Goal: Task Accomplishment & Management: Use online tool/utility

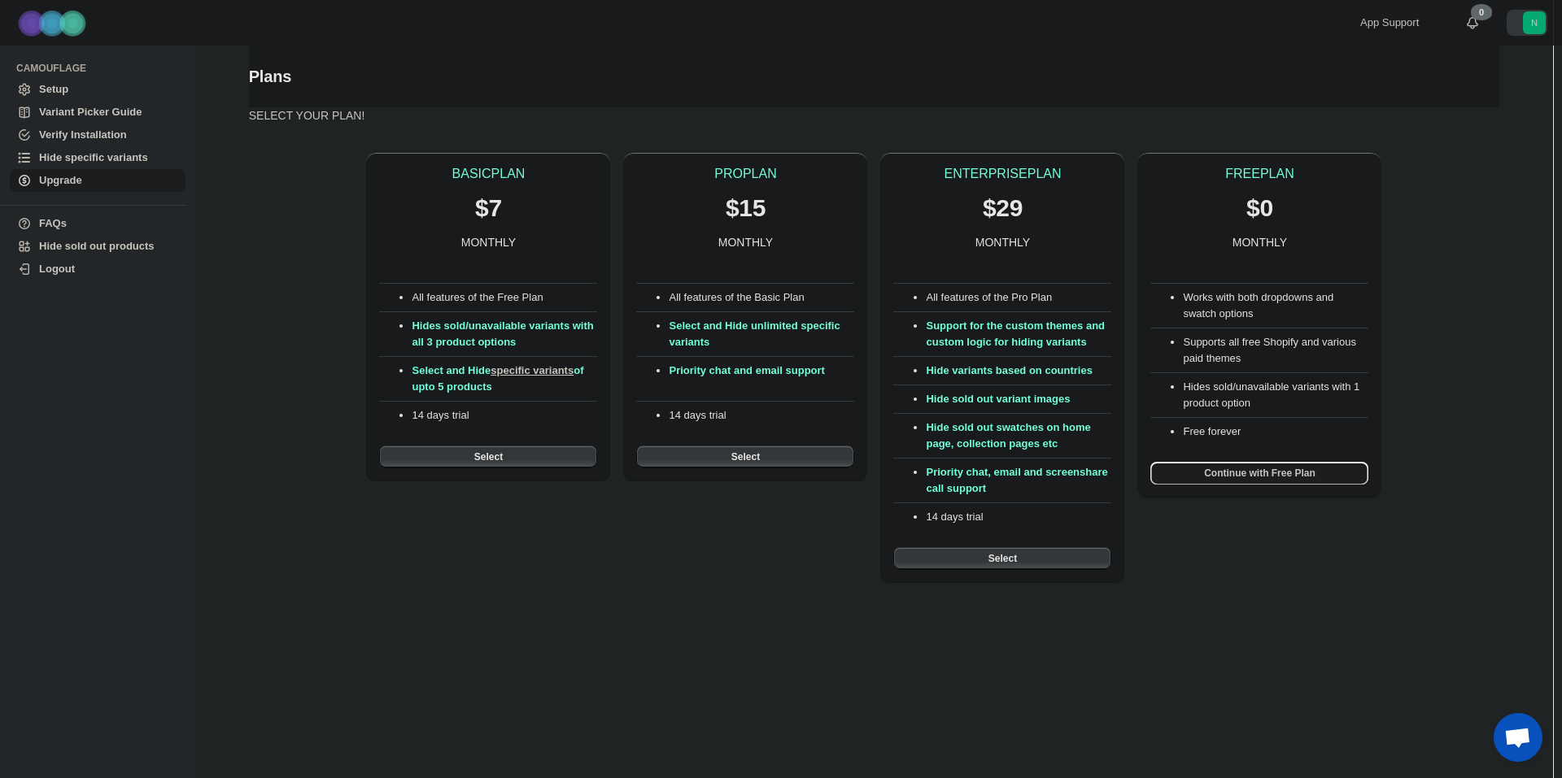
click at [1298, 478] on span "Continue with Free Plan" at bounding box center [1259, 473] width 111 height 13
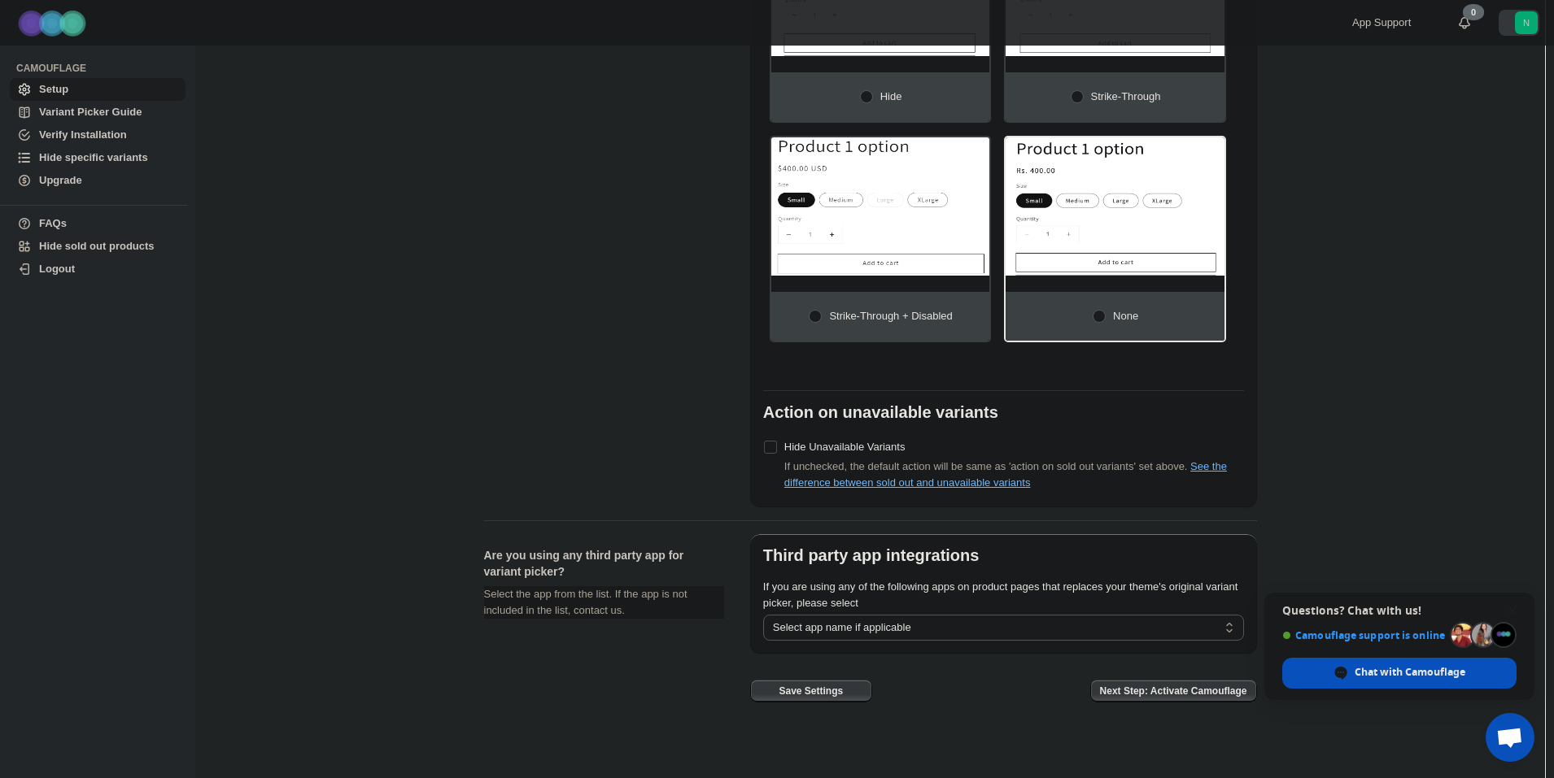
scroll to position [909, 0]
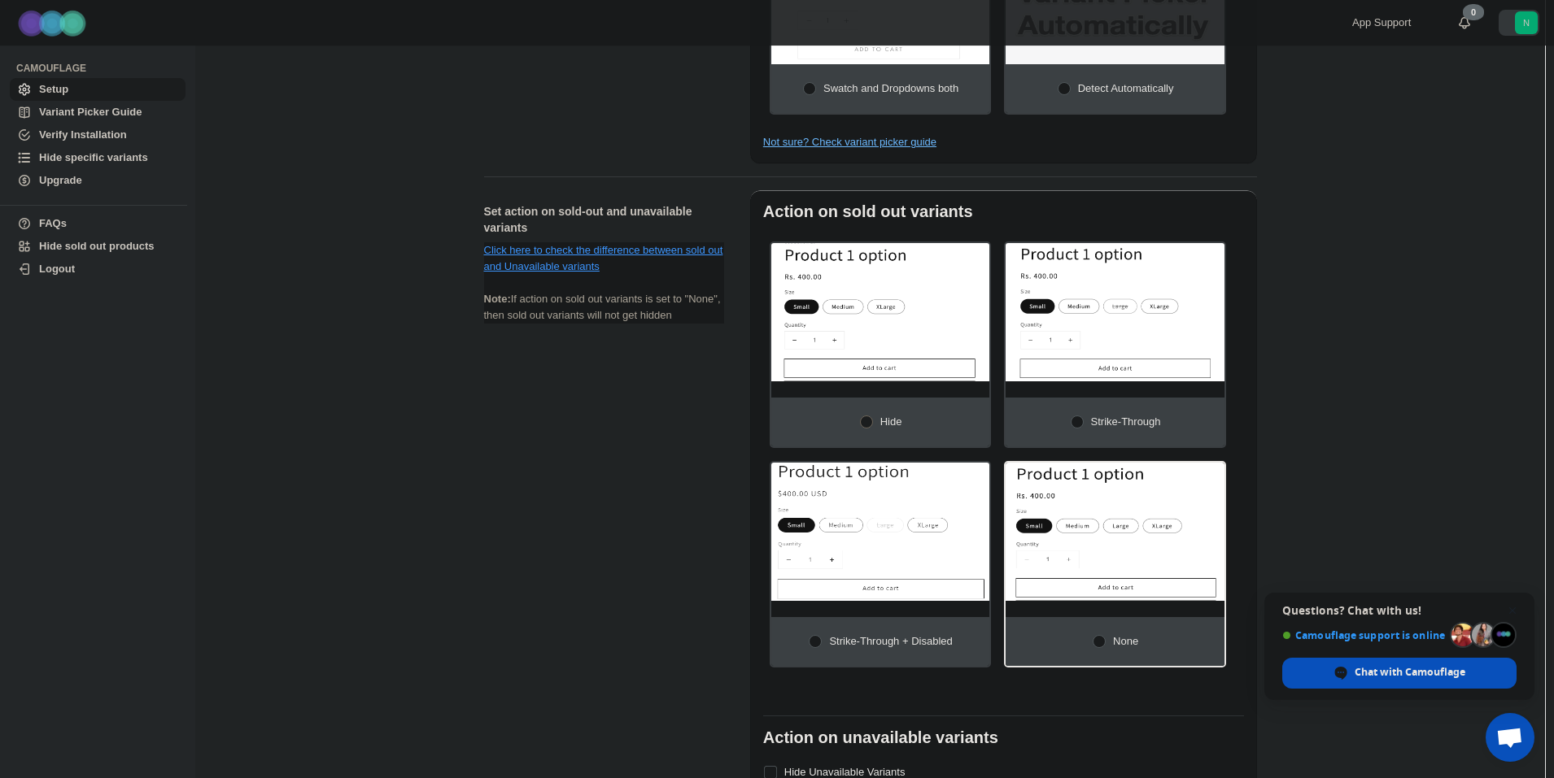
click at [867, 416] on span at bounding box center [866, 422] width 13 height 13
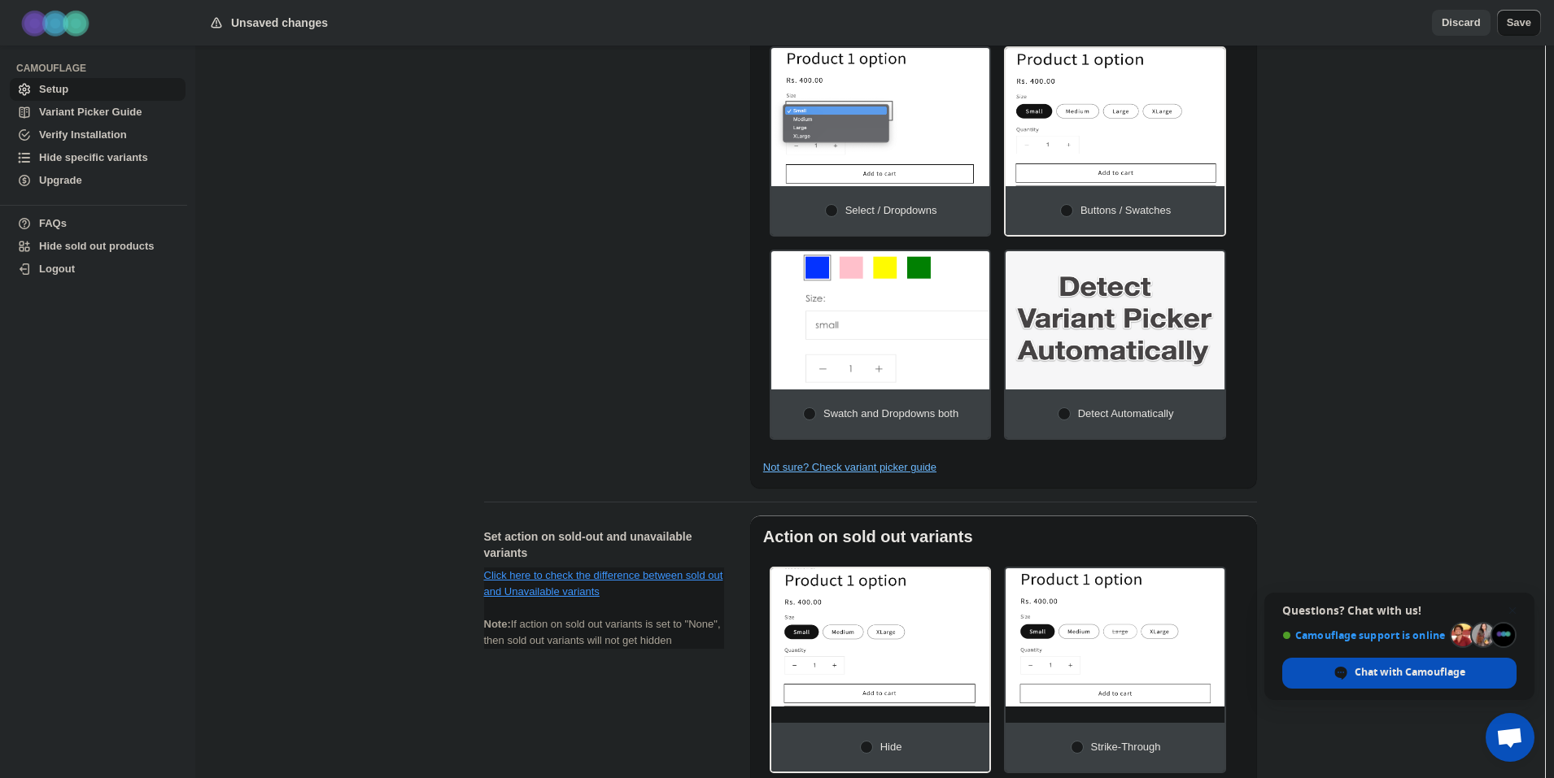
scroll to position [421, 0]
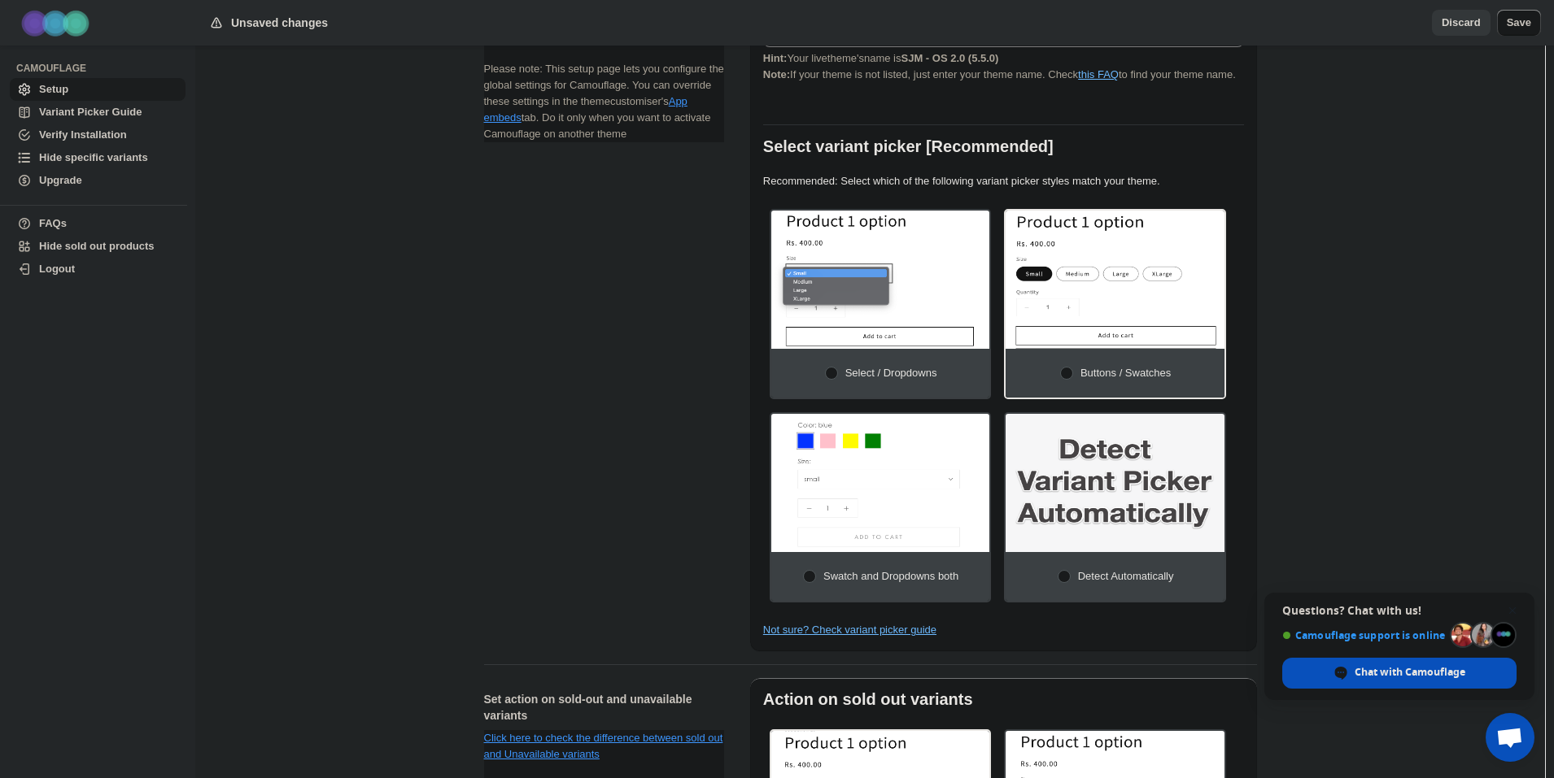
click at [84, 115] on span "Variant Picker Guide" at bounding box center [90, 112] width 102 height 12
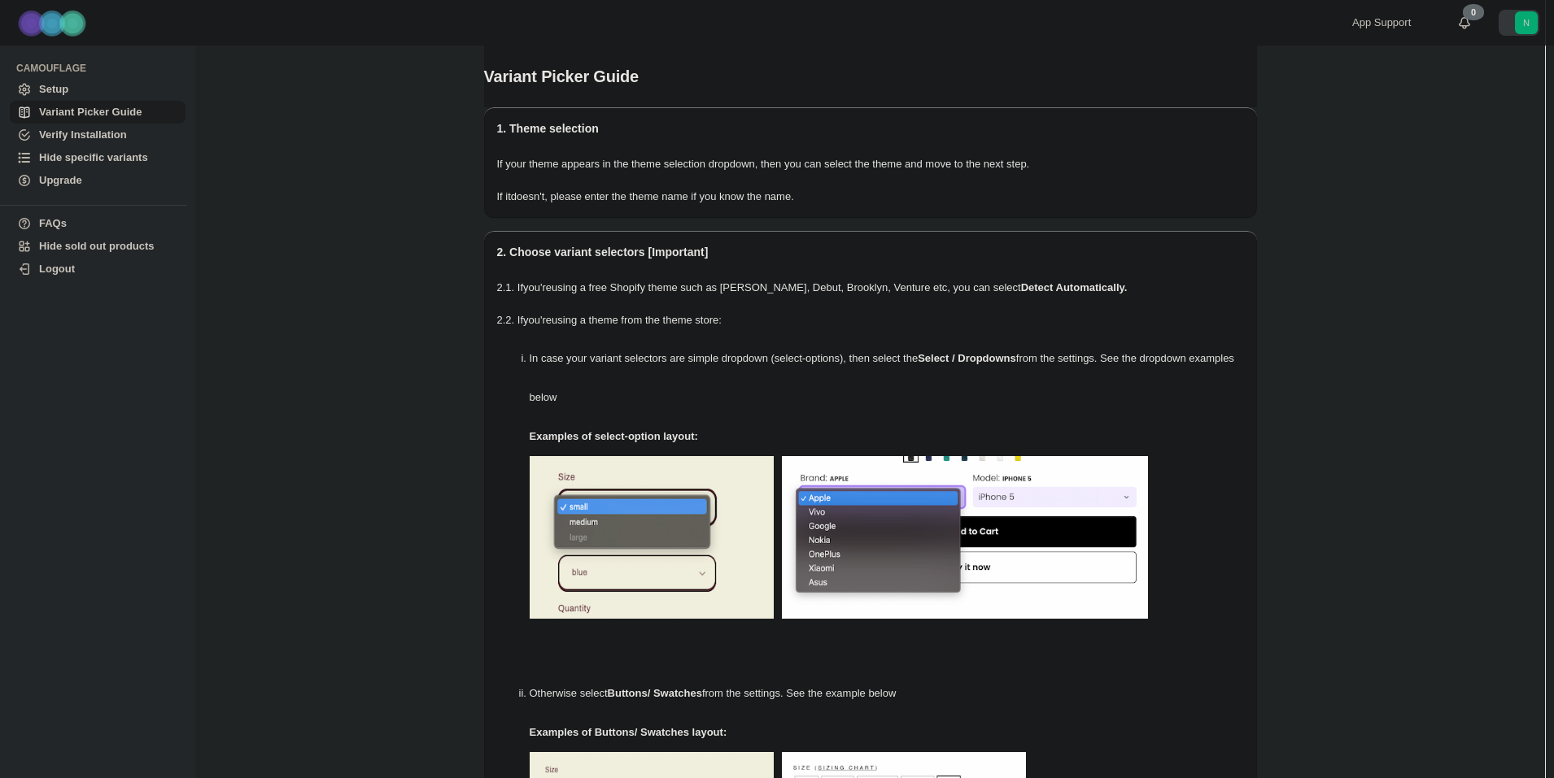
click at [97, 137] on span "Verify Installation" at bounding box center [83, 135] width 88 height 12
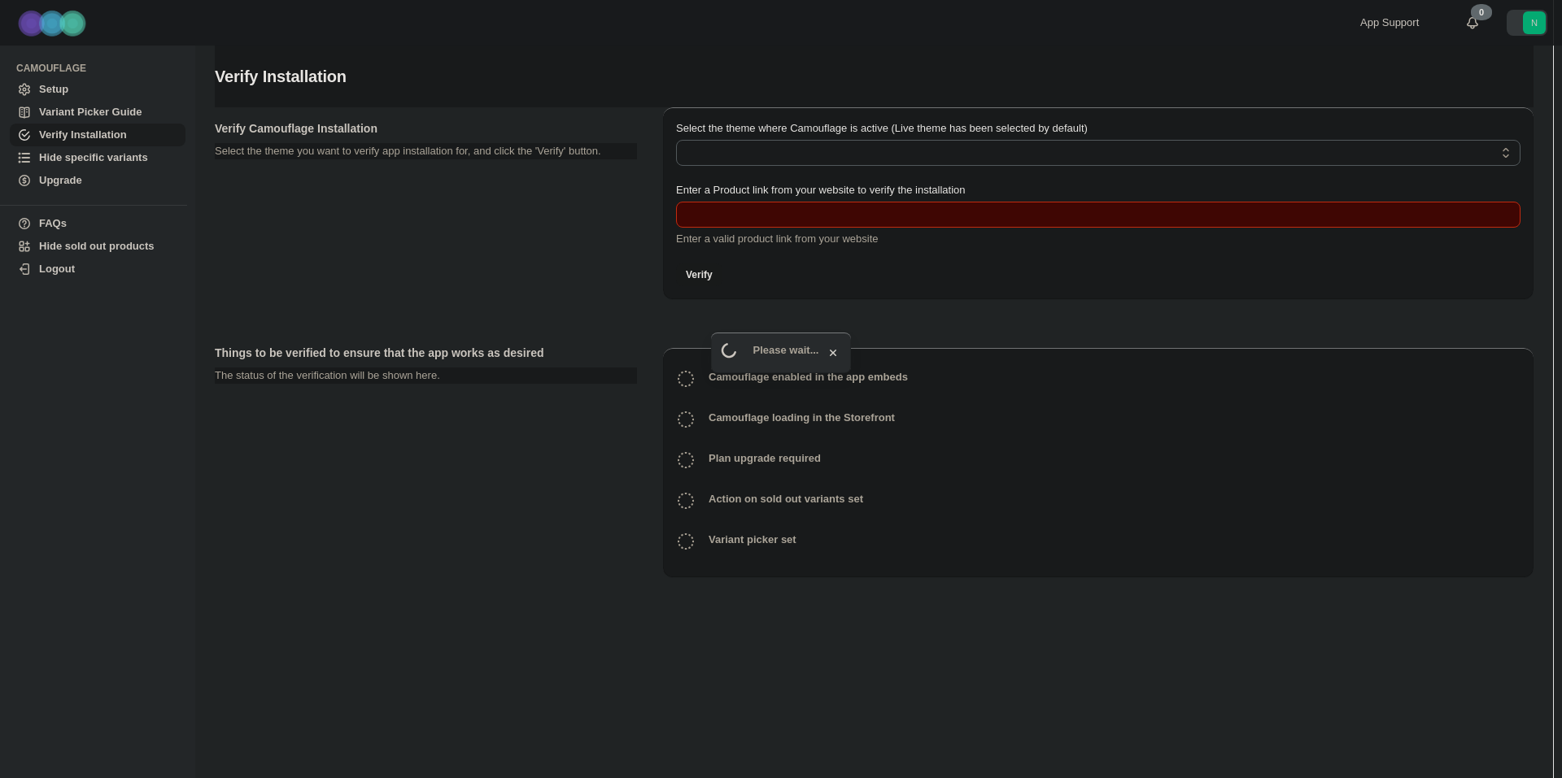
type input "**********"
select select "**********"
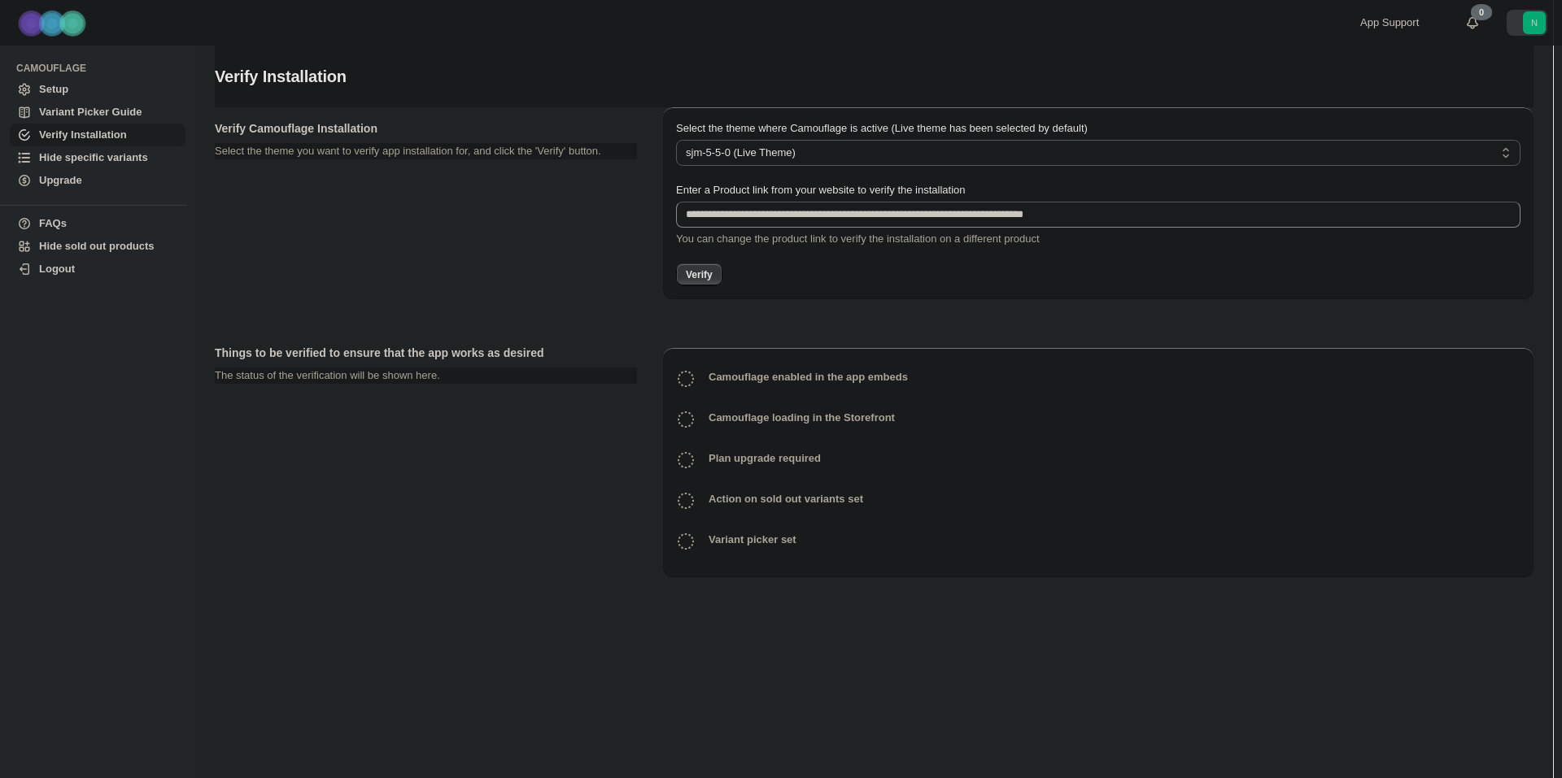
click at [107, 158] on span "Hide specific variants" at bounding box center [93, 157] width 109 height 12
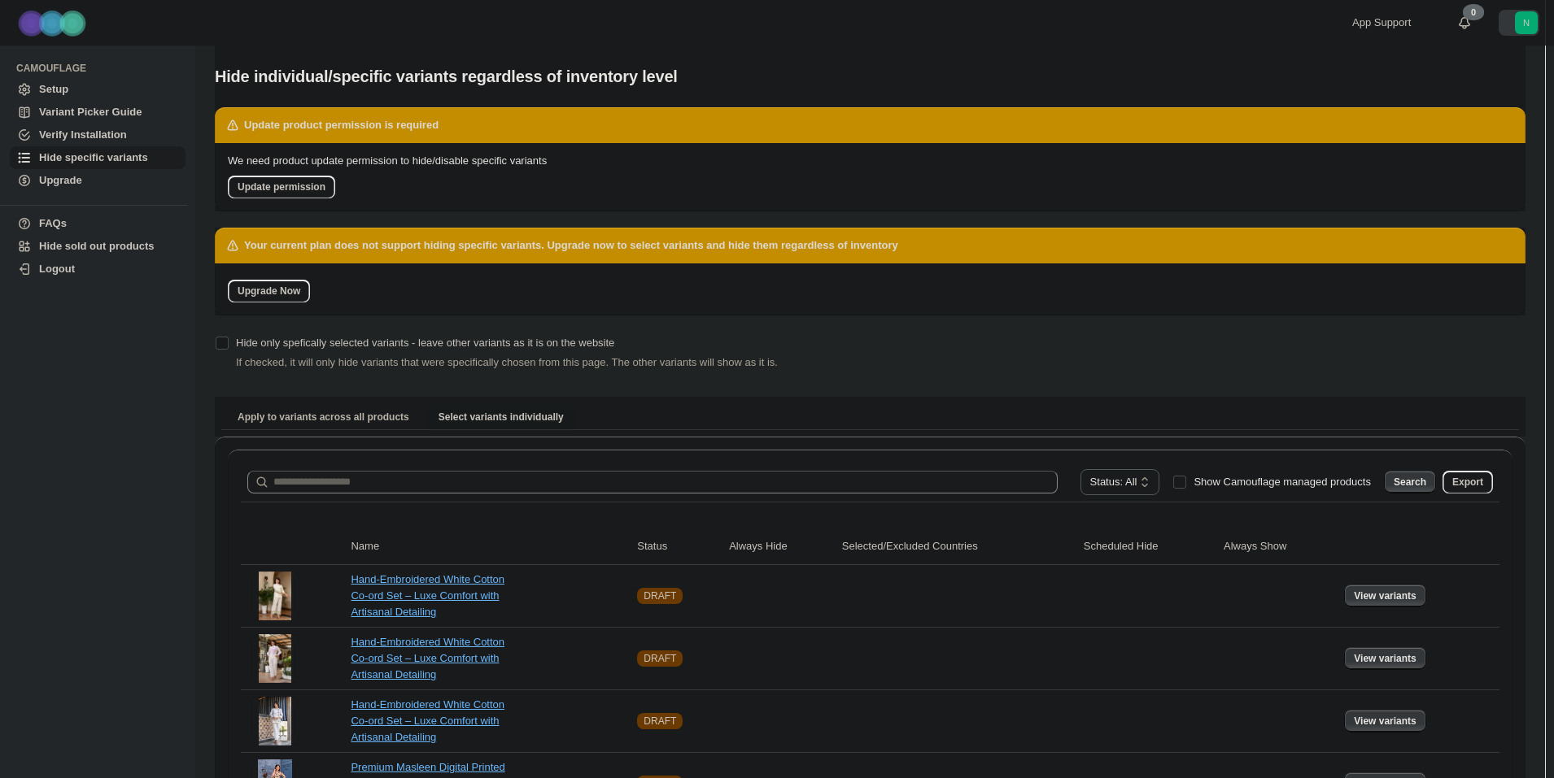
click at [84, 243] on span "Hide sold out products" at bounding box center [97, 246] width 116 height 12
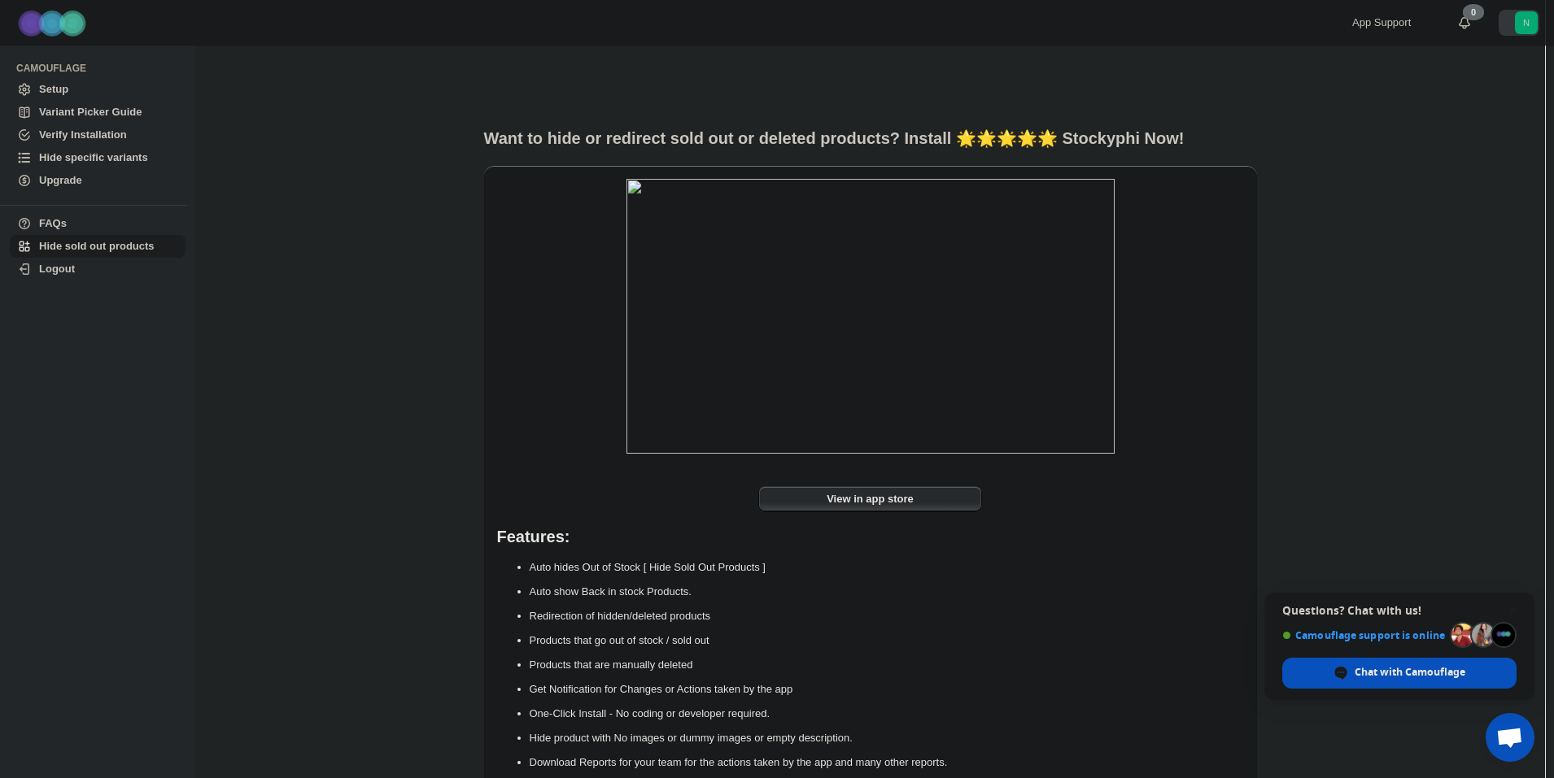
click at [910, 508] on span "View in app store" at bounding box center [869, 499] width 87 height 16
